Goal: Information Seeking & Learning: Find specific page/section

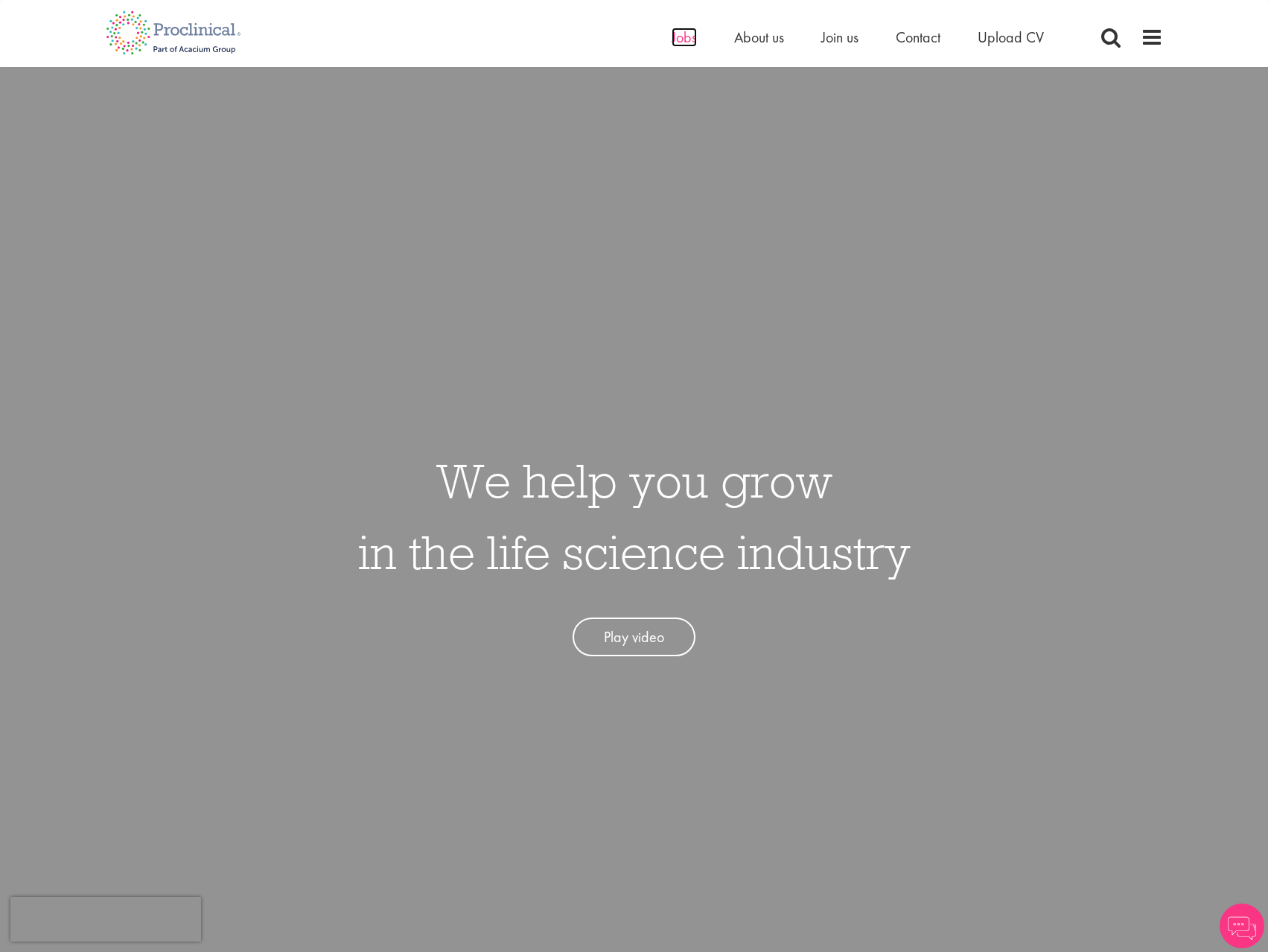
click at [678, 36] on span "Jobs" at bounding box center [684, 37] width 25 height 19
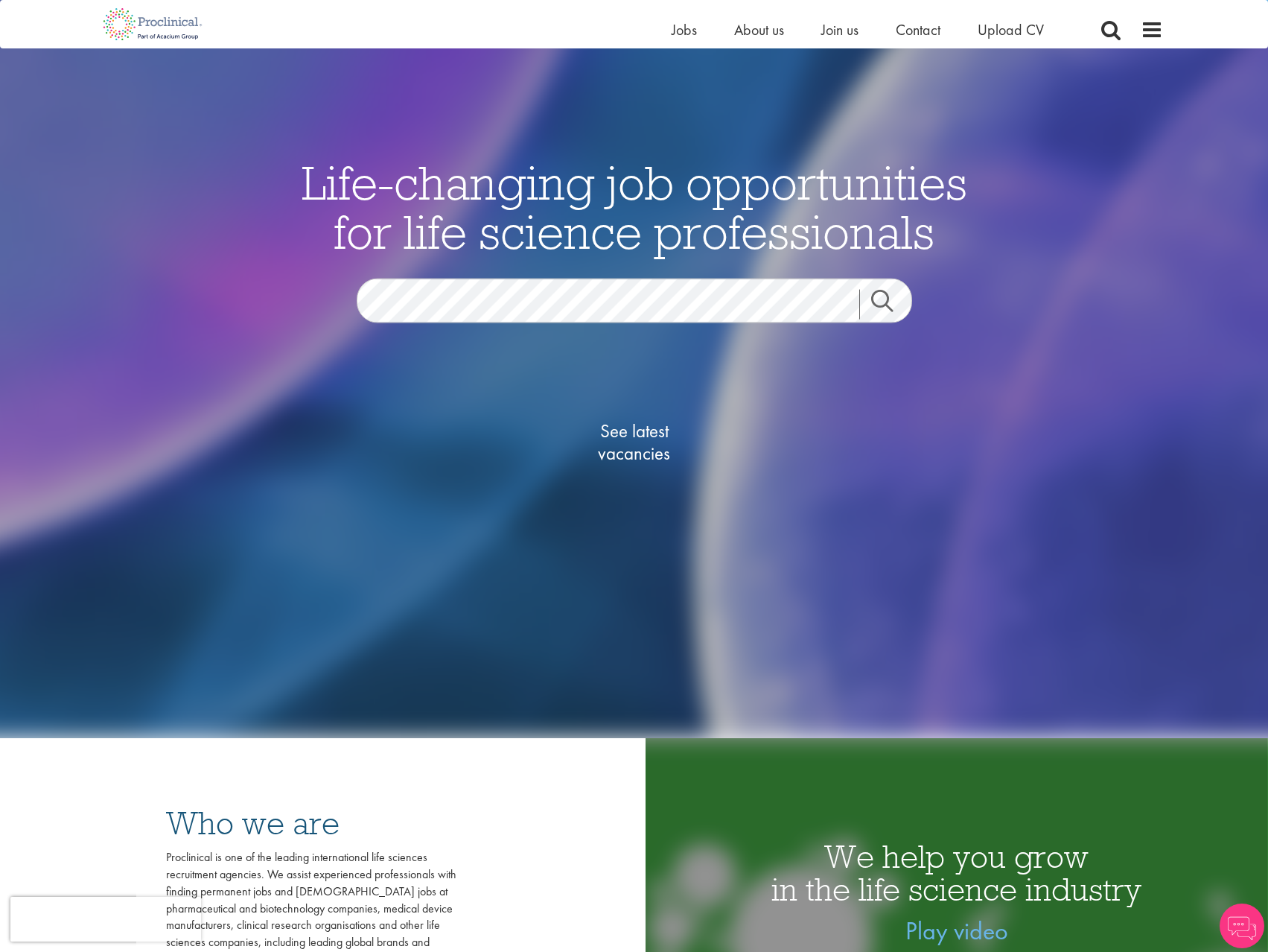
scroll to position [223, 0]
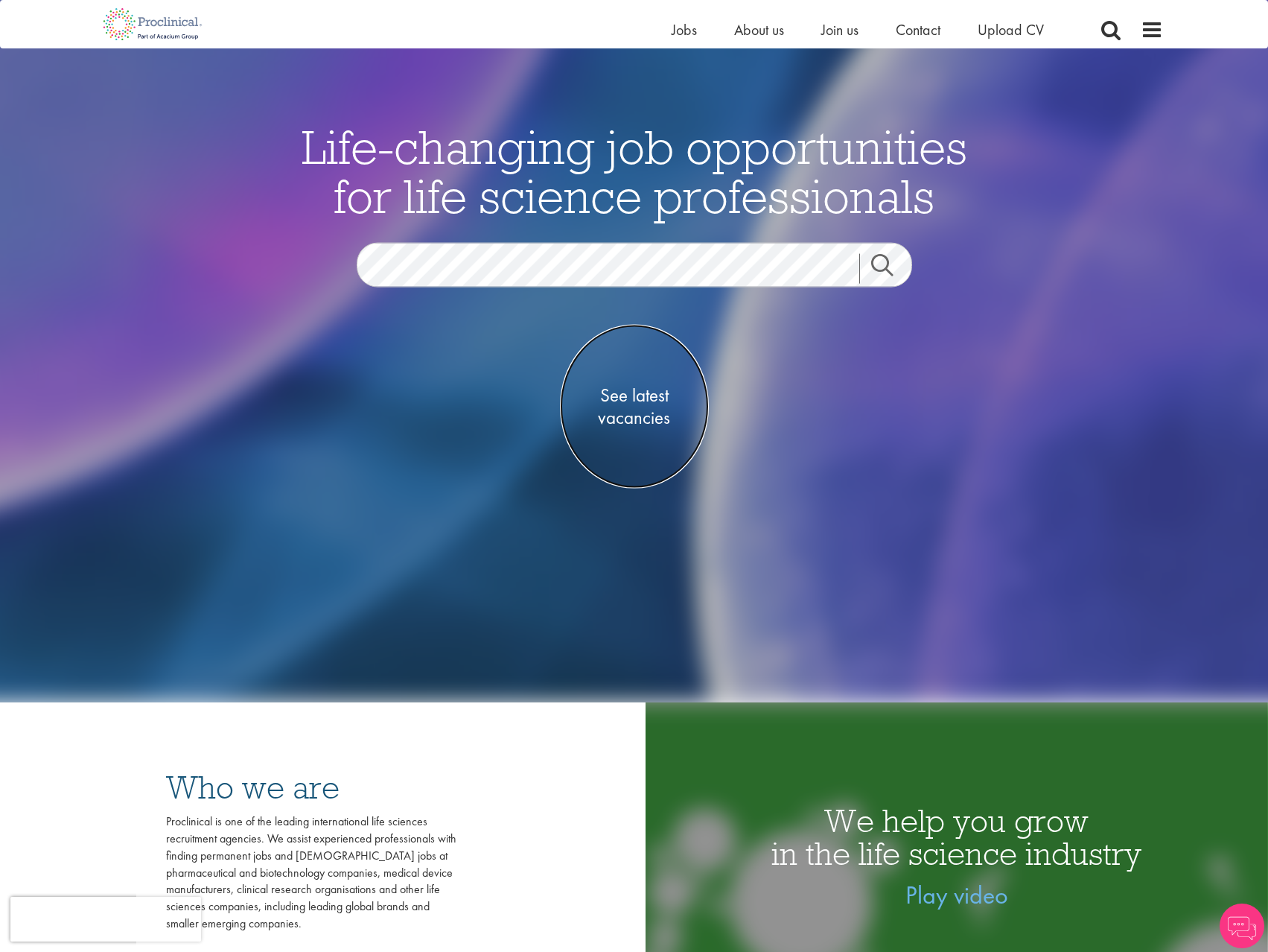
click at [642, 403] on span "See latest vacancies" at bounding box center [635, 405] width 149 height 44
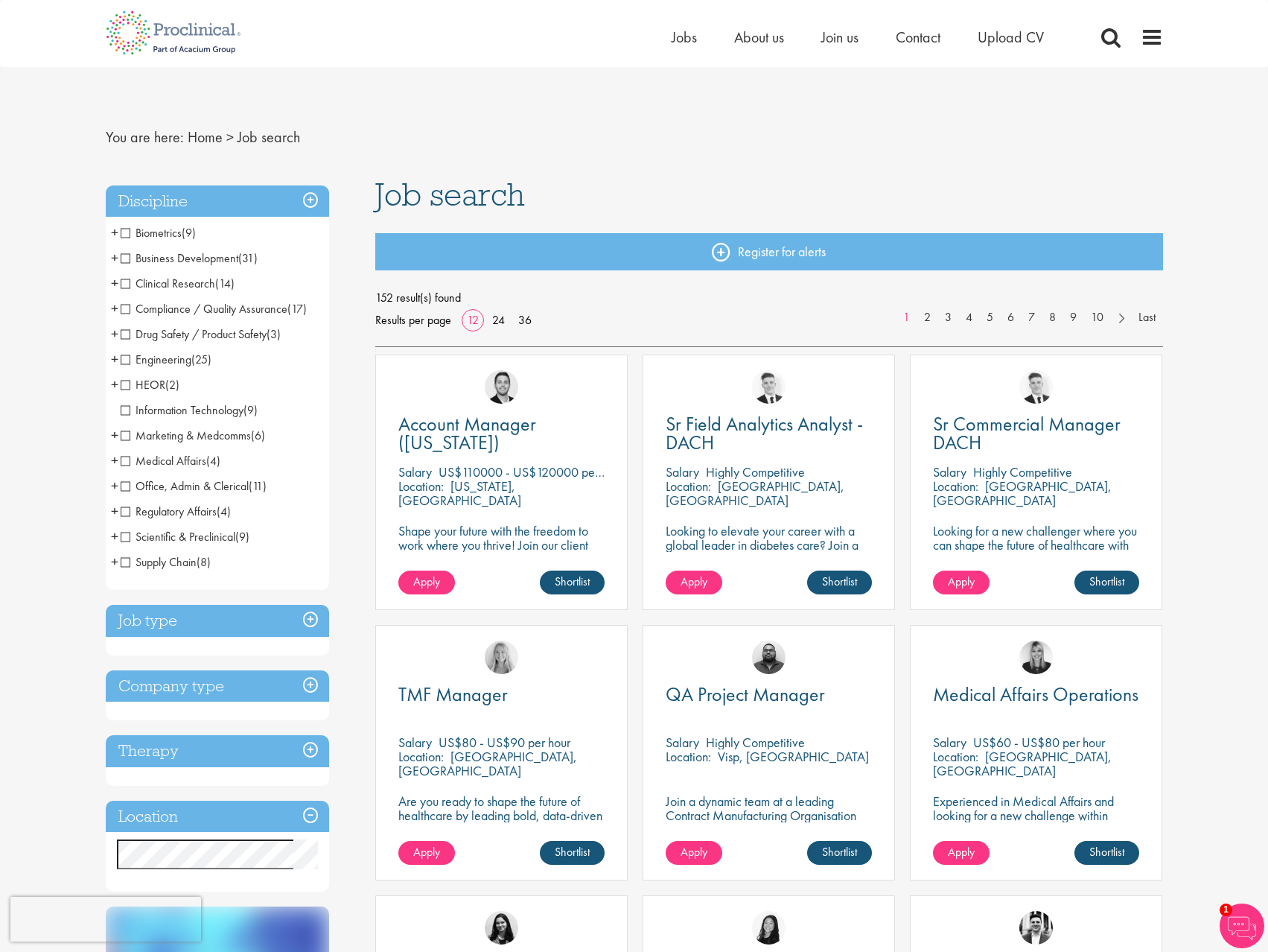
click at [123, 388] on span "HEOR" at bounding box center [142, 384] width 44 height 16
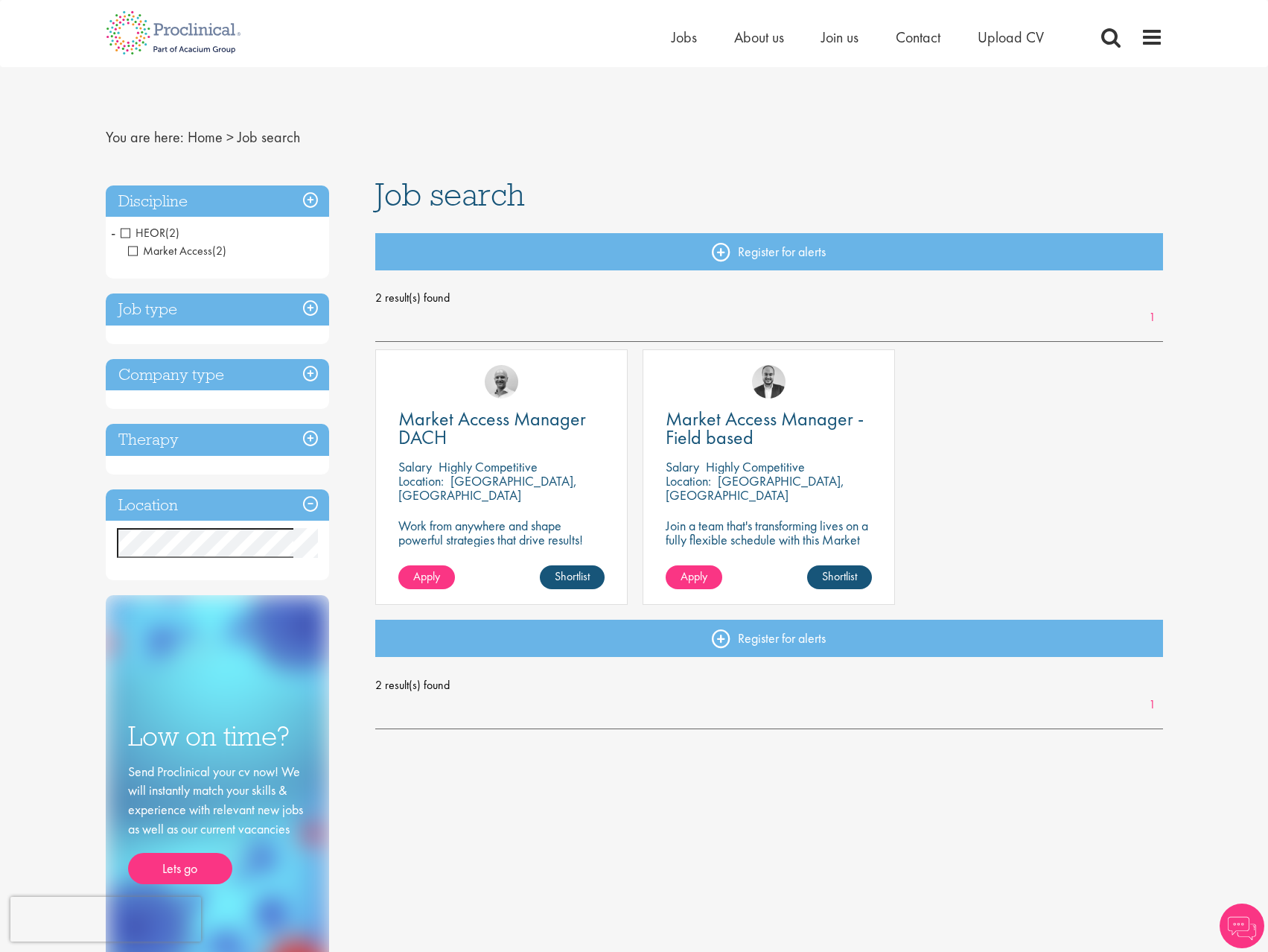
click at [124, 234] on span "HEOR" at bounding box center [142, 232] width 44 height 16
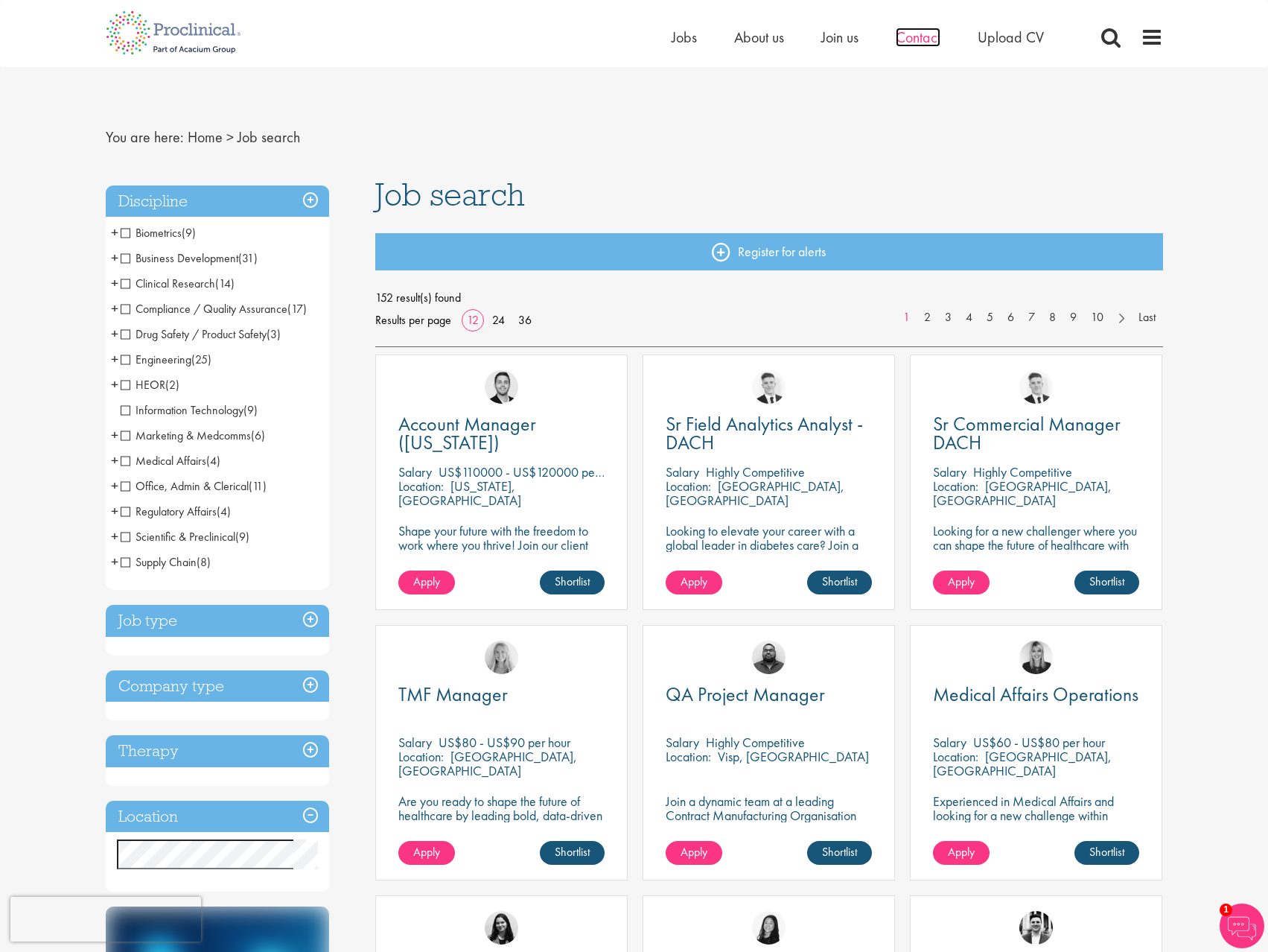
click at [937, 38] on span "Contact" at bounding box center [918, 37] width 44 height 19
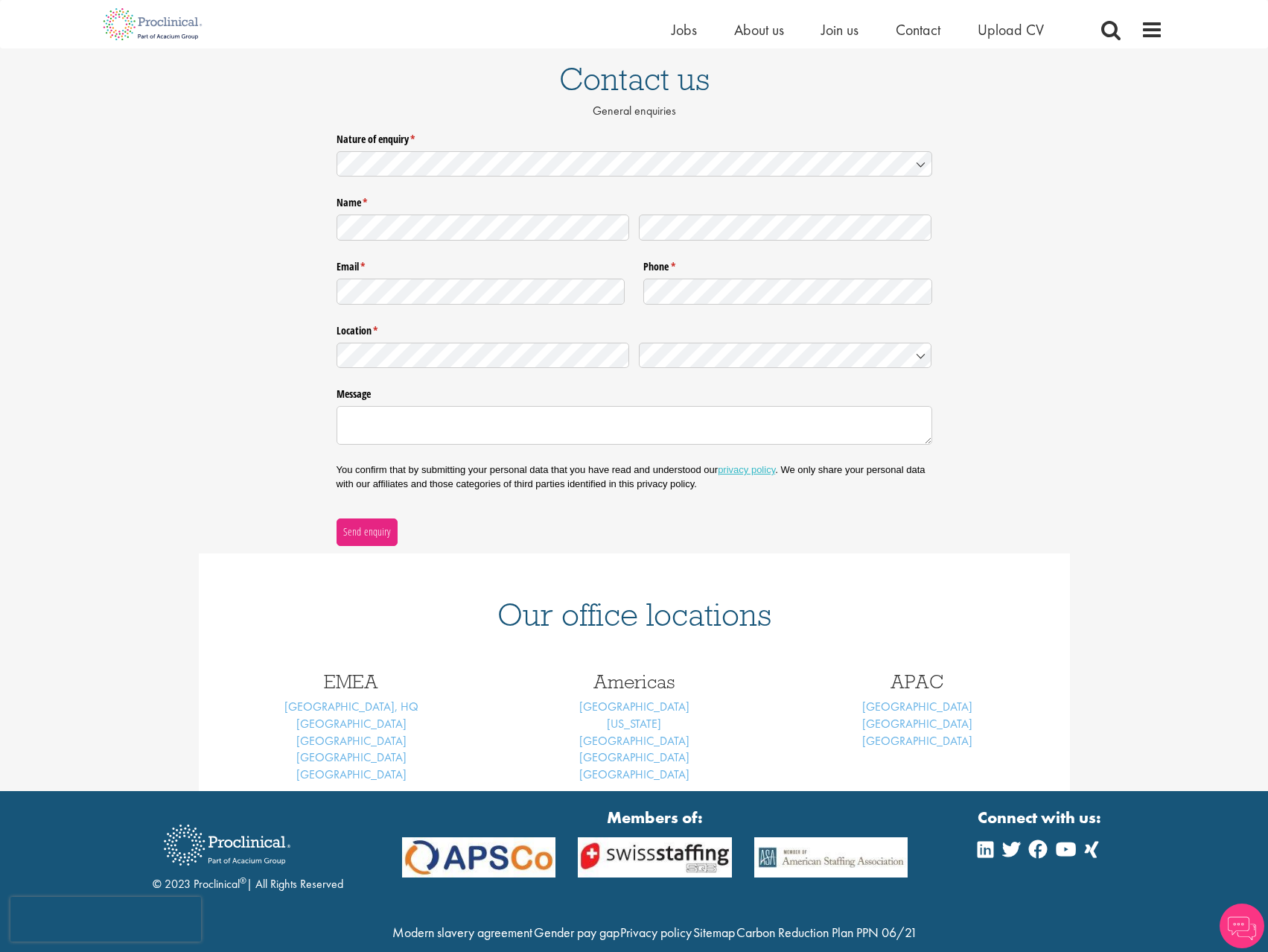
scroll to position [149, 0]
